Goal: Task Accomplishment & Management: Use online tool/utility

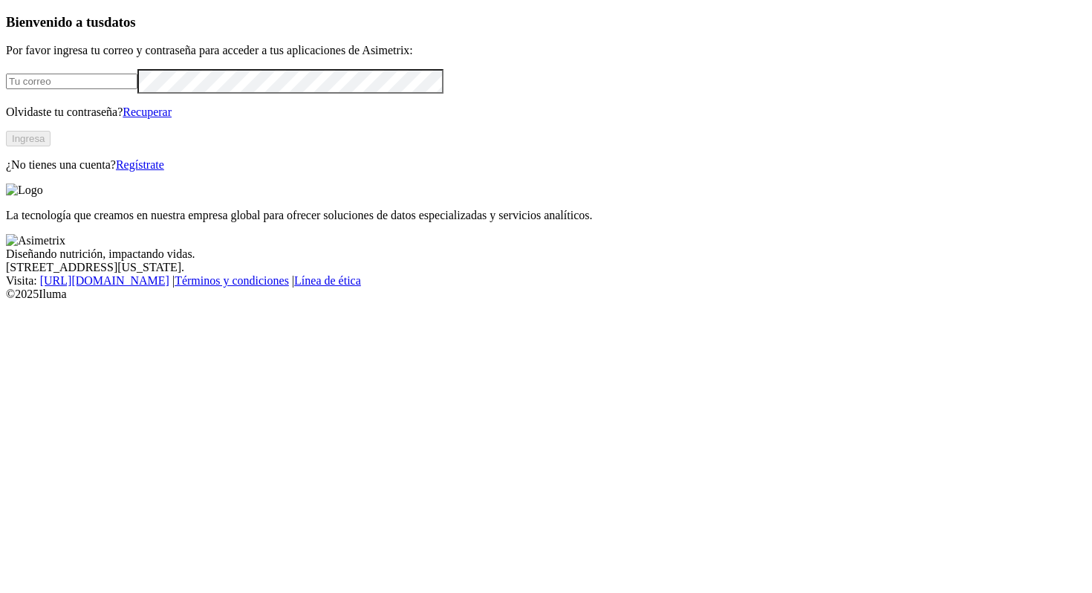
type input "[PERSON_NAME][EMAIL_ADDRESS][PERSON_NAME][DOMAIN_NAME]"
click at [50, 146] on button "Ingresa" at bounding box center [28, 139] width 45 height 16
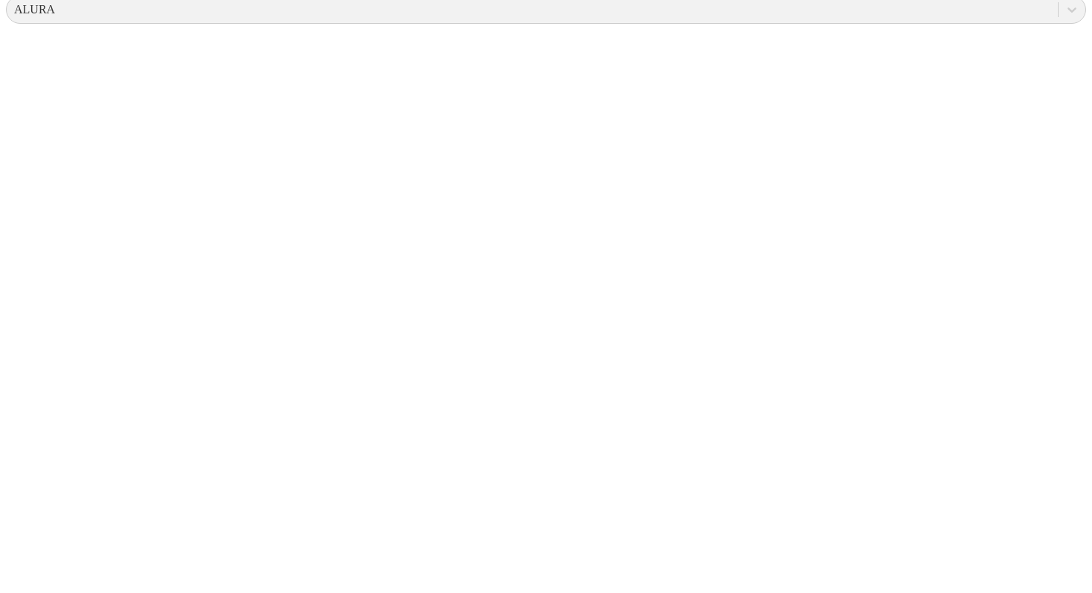
scroll to position [613, 0]
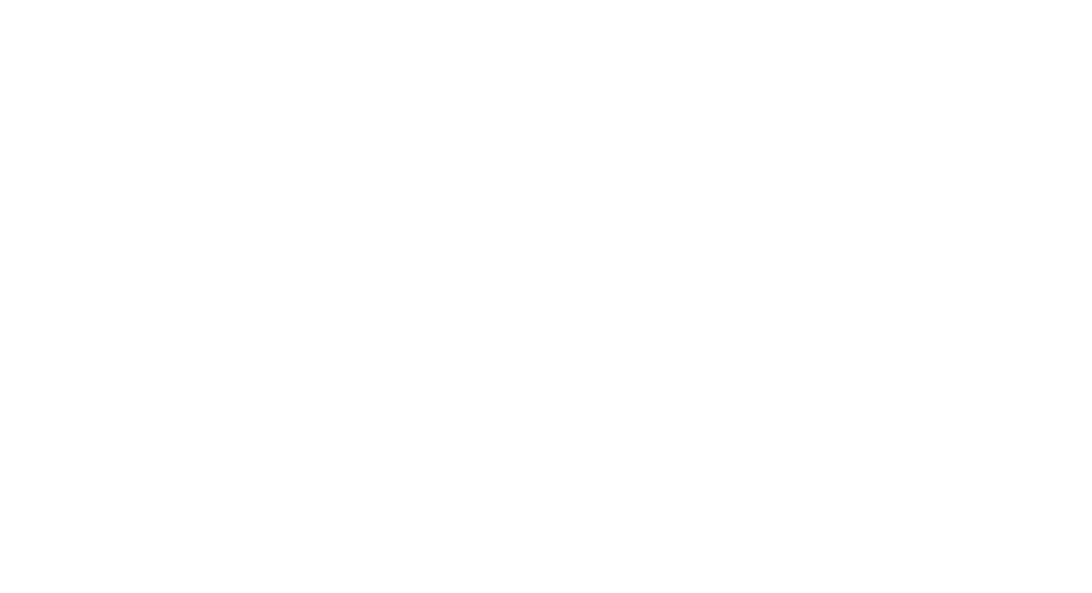
scroll to position [786, 0]
drag, startPoint x: 169, startPoint y: 357, endPoint x: 385, endPoint y: 384, distance: 217.8
copy span "Antibio resultados-oan022-carmelita-no25072328-pan049-articulacion-gpt5-2025092…"
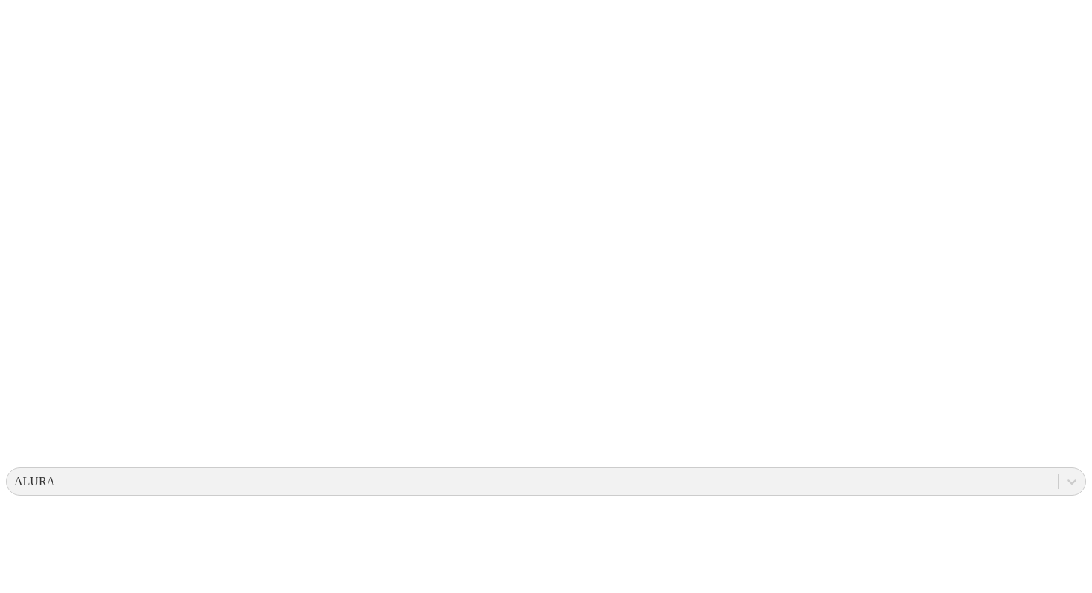
scroll to position [77, 0]
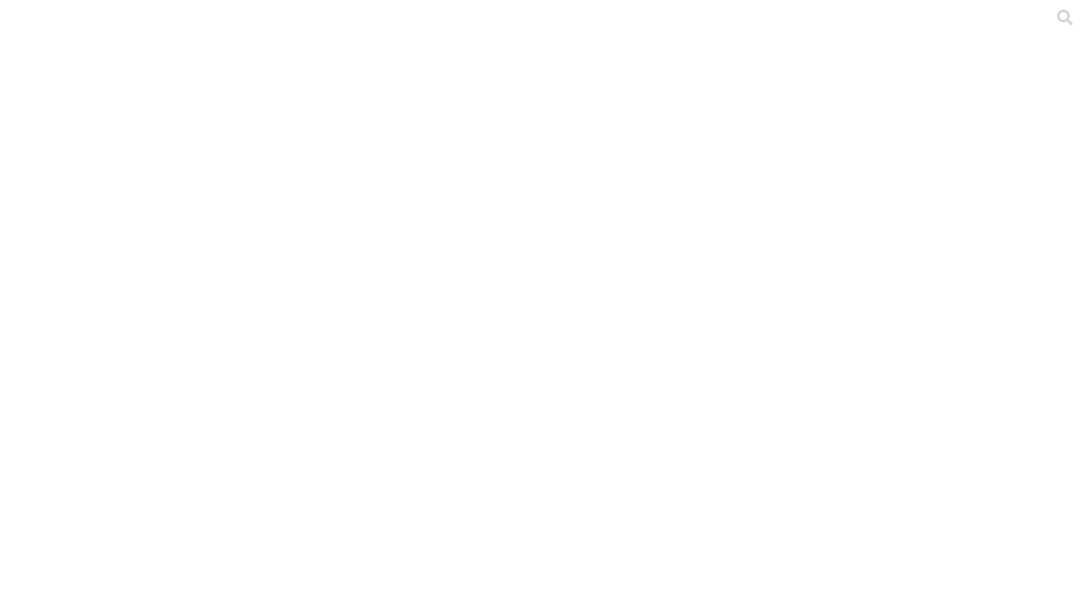
drag, startPoint x: 173, startPoint y: 388, endPoint x: 368, endPoint y: 385, distance: 195.3
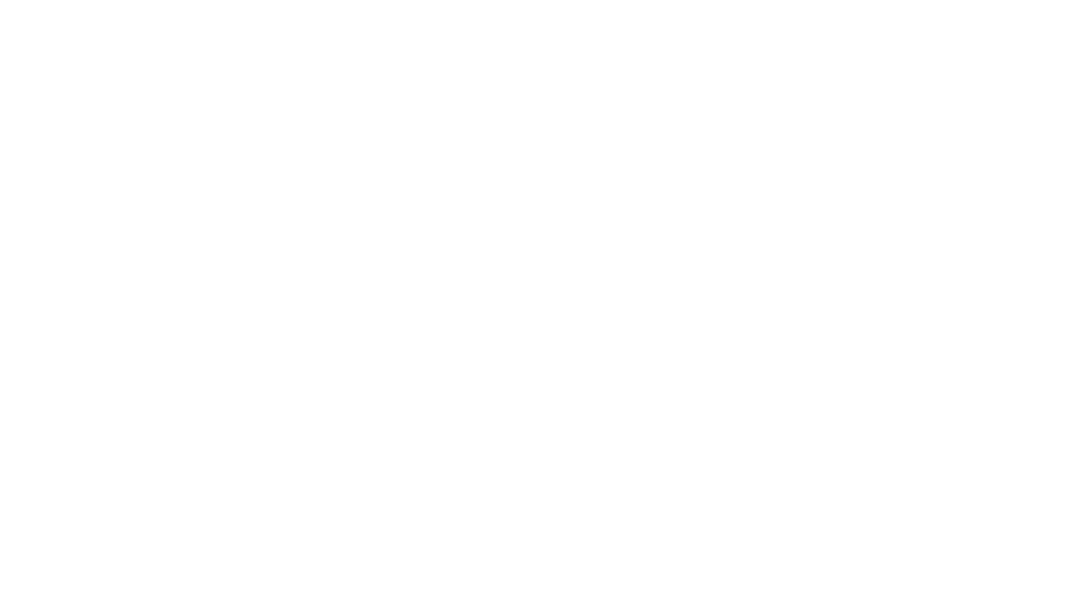
copy span "Antibiograma carmelita OAJ037.xlsx"
